Goal: Information Seeking & Learning: Learn about a topic

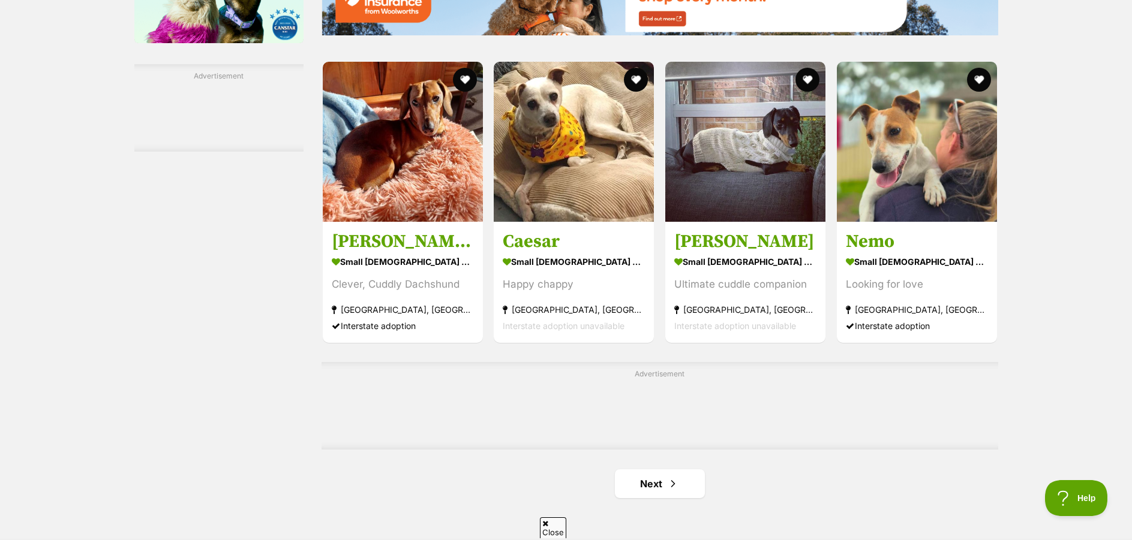
scroll to position [1859, 0]
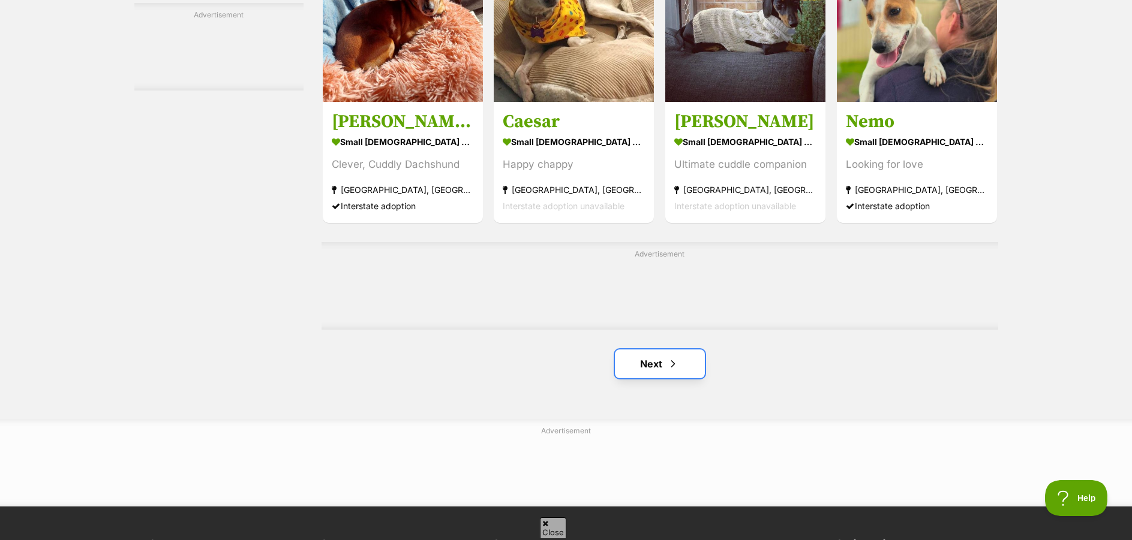
click at [661, 369] on link "Next" at bounding box center [660, 364] width 90 height 29
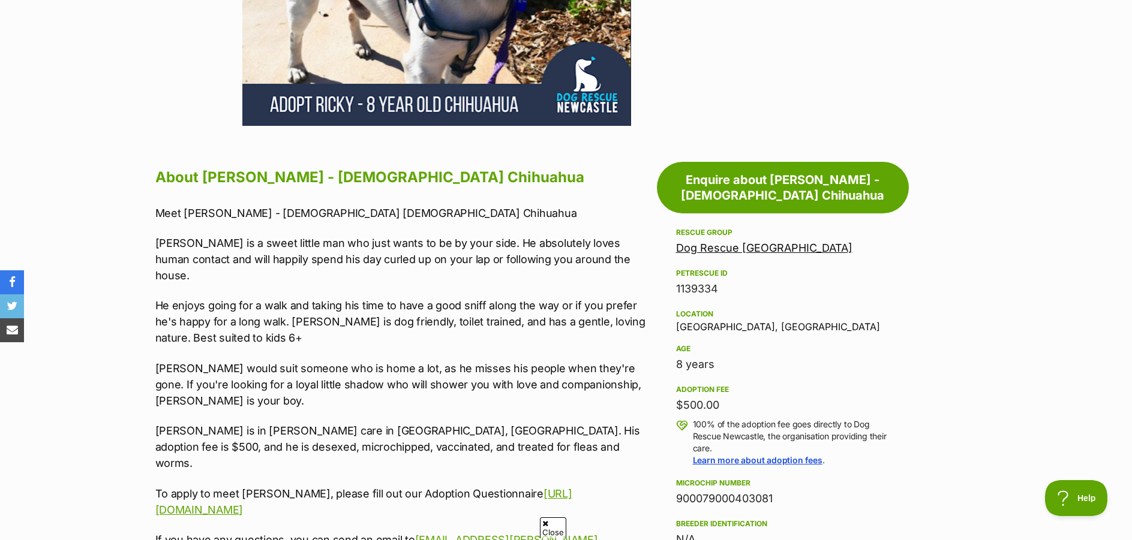
scroll to position [600, 0]
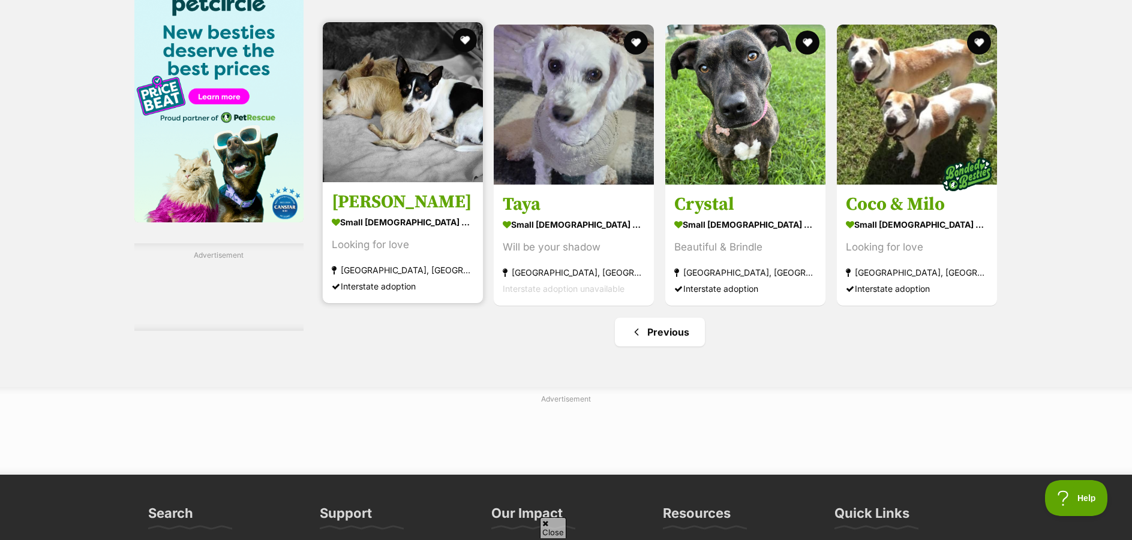
scroll to position [1619, 0]
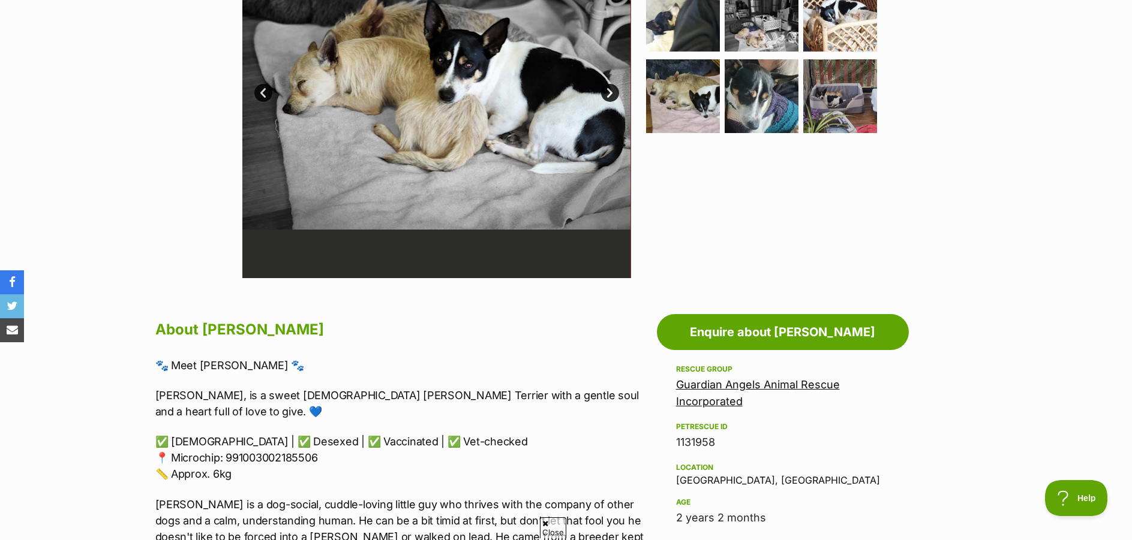
scroll to position [240, 0]
